Goal: Transaction & Acquisition: Purchase product/service

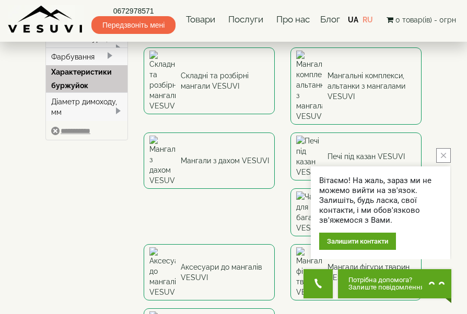
scroll to position [206, 0]
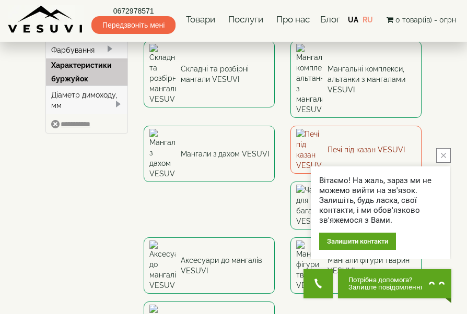
click at [352, 126] on link "Печі під казан VESUVI" at bounding box center [355, 150] width 131 height 48
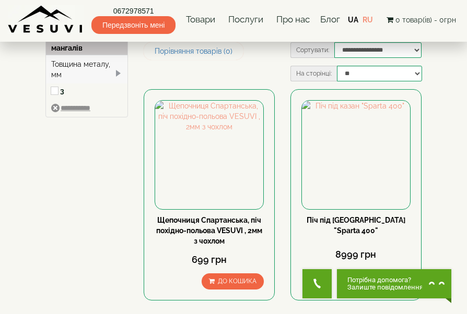
type input "***"
type input "*****"
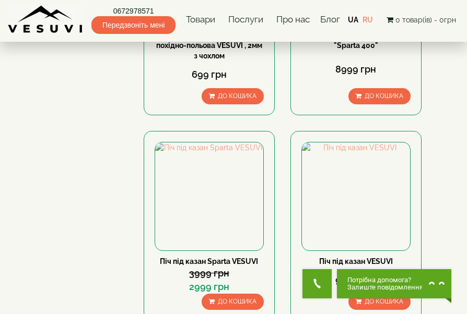
scroll to position [396, 0]
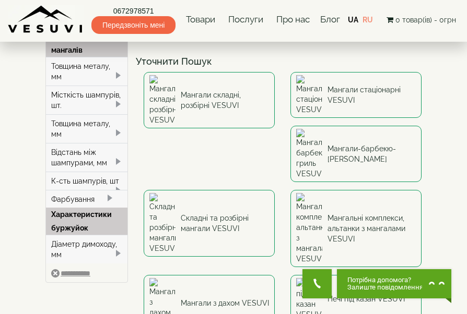
scroll to position [50, 0]
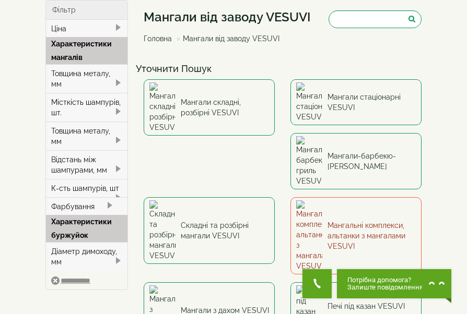
drag, startPoint x: 191, startPoint y: 186, endPoint x: 209, endPoint y: 182, distance: 18.9
click at [290, 197] on link "Мангальні комплекси, альтанки з мангалами VESUVI" at bounding box center [355, 235] width 131 height 77
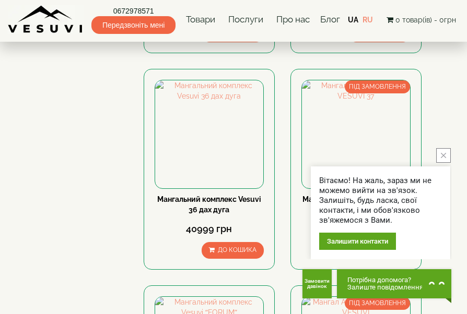
scroll to position [470, 0]
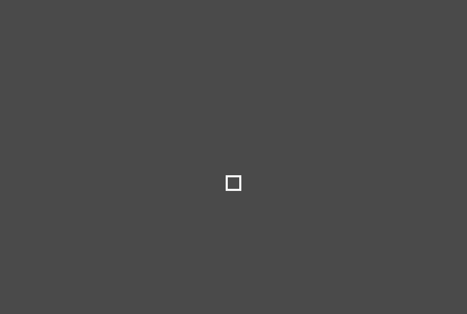
select select
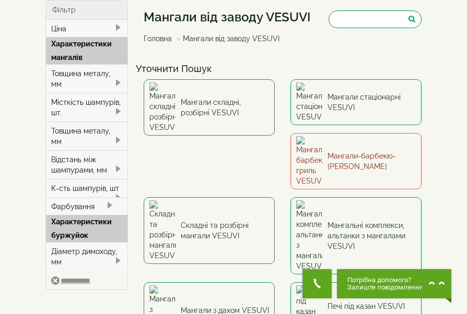
click at [290, 146] on link "Мангали-барбекю-[PERSON_NAME]" at bounding box center [355, 161] width 131 height 56
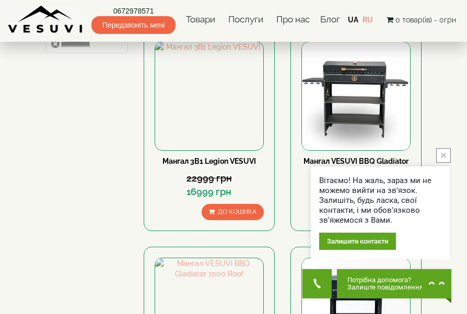
scroll to position [169, 0]
